Goal: Information Seeking & Learning: Learn about a topic

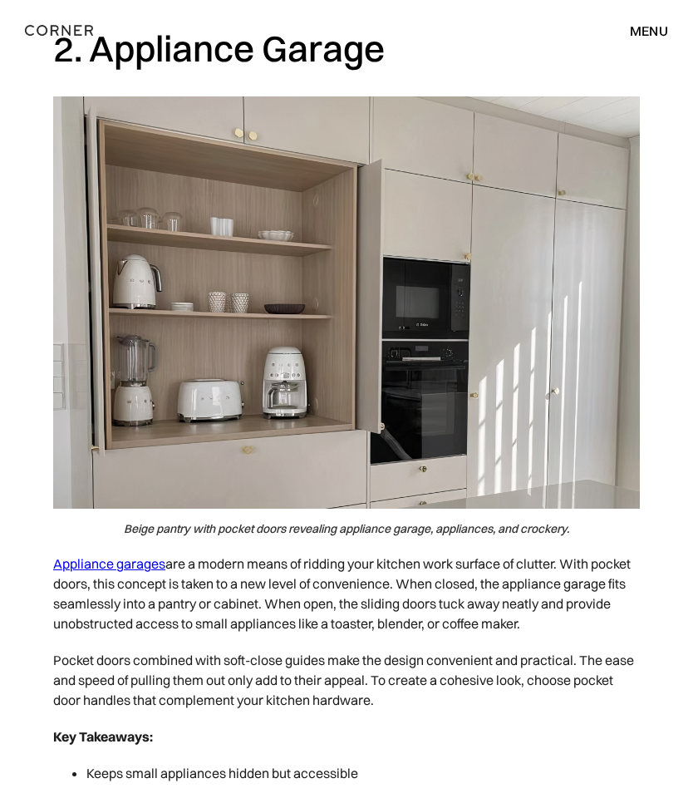
scroll to position [2177, 0]
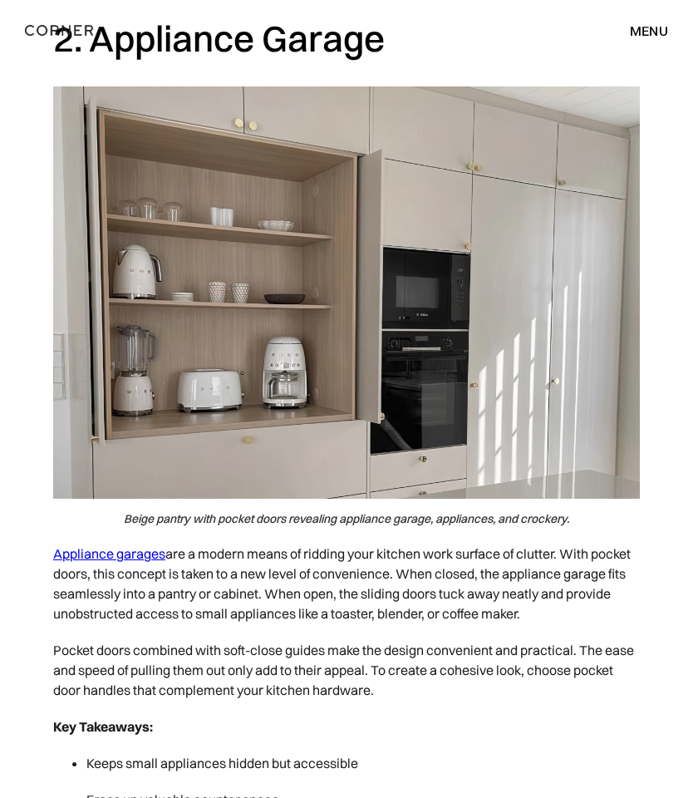
click at [139, 546] on link "Appliance garages" at bounding box center [109, 554] width 112 height 17
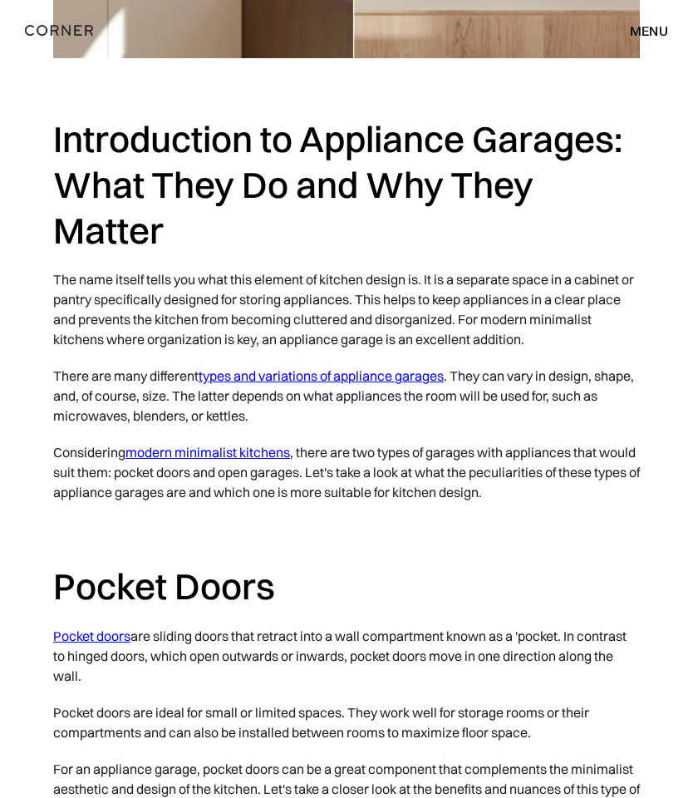
scroll to position [833, 0]
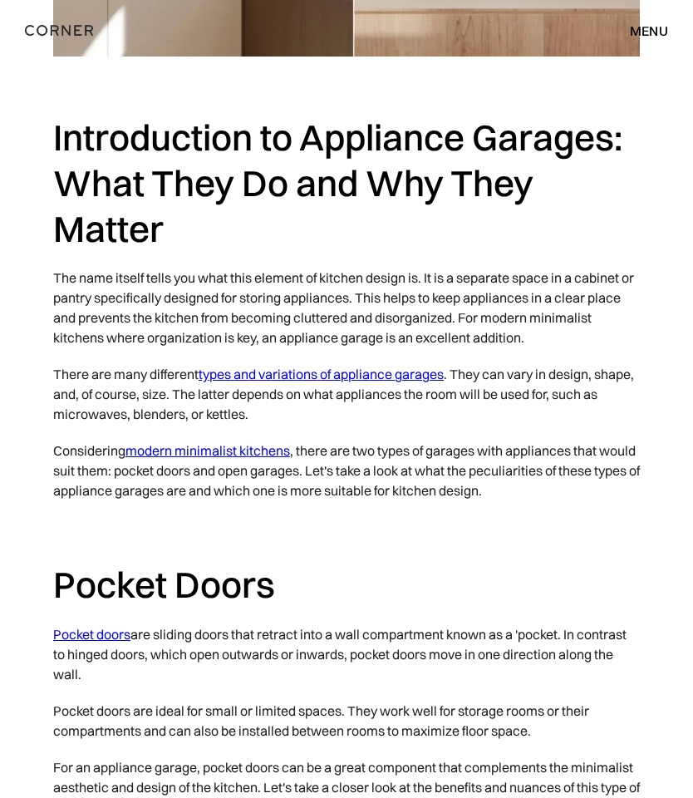
click at [414, 378] on link "types and variations of appliance garages" at bounding box center [321, 374] width 245 height 17
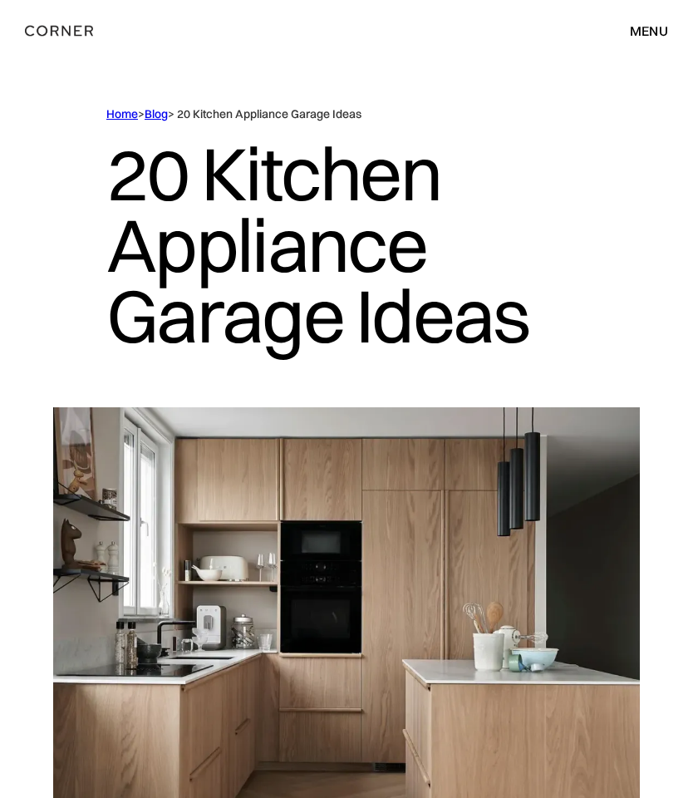
click at [76, 33] on img "home" at bounding box center [59, 31] width 68 height 22
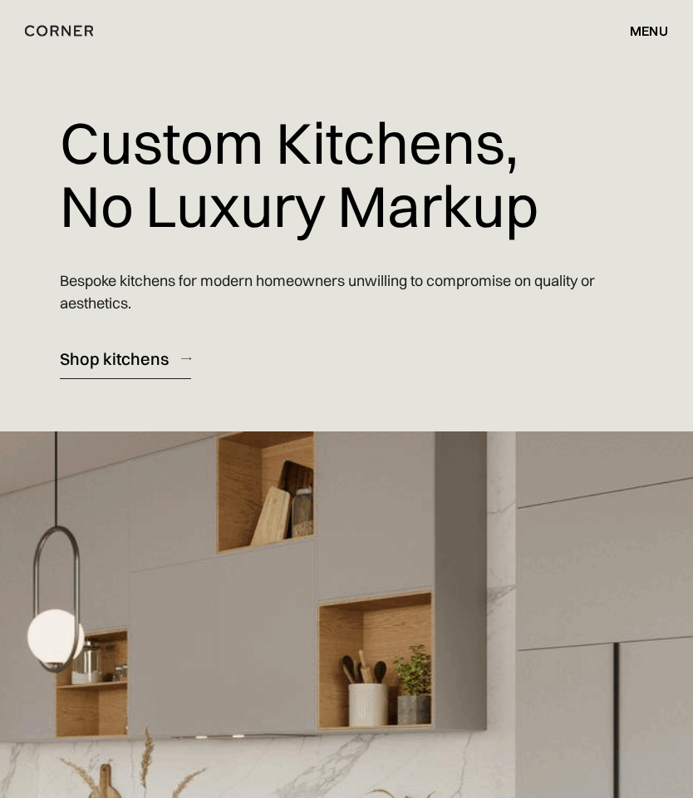
click at [67, 29] on img "home" at bounding box center [59, 31] width 68 height 22
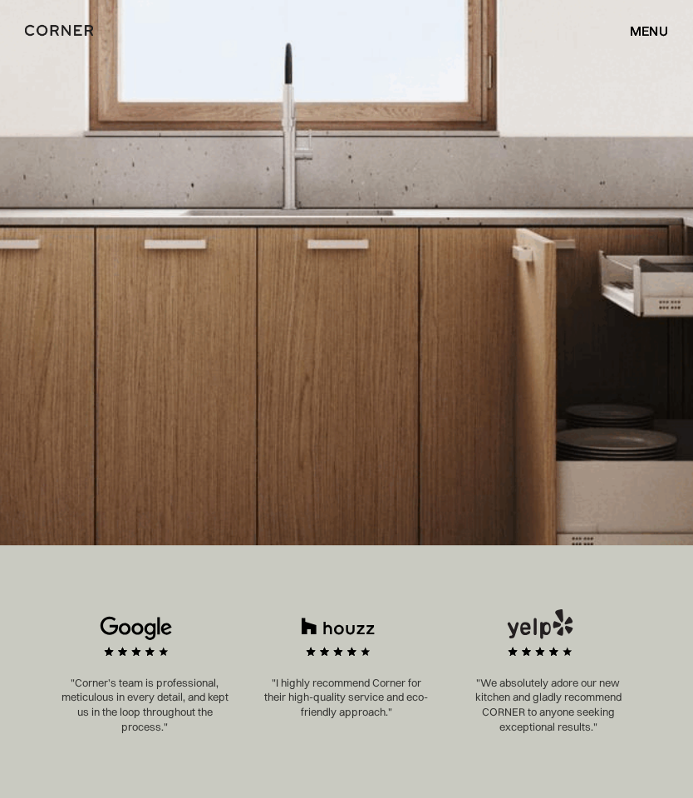
scroll to position [439, 0]
